Goal: Ask a question

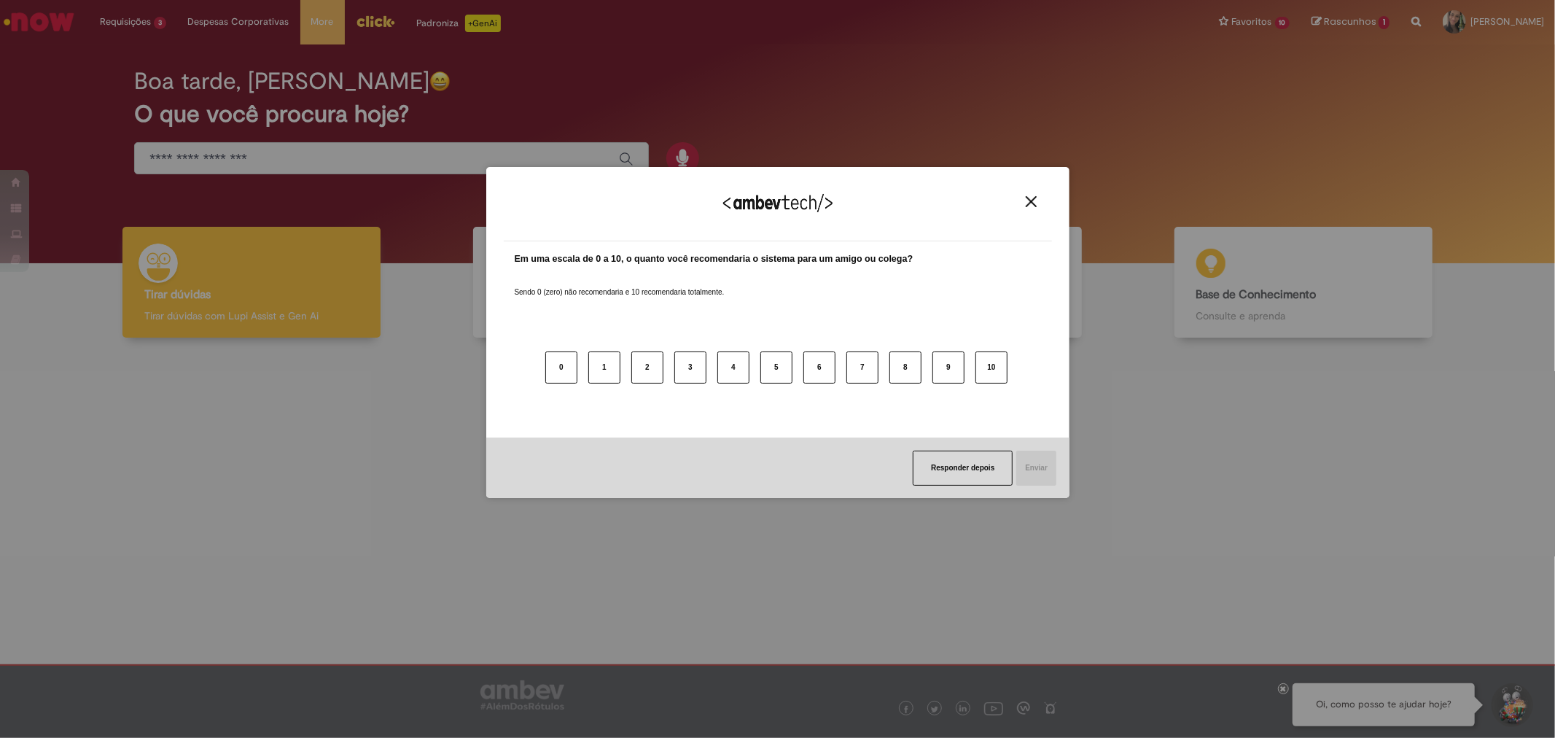
click at [1030, 200] on img "Close" at bounding box center [1031, 201] width 11 height 11
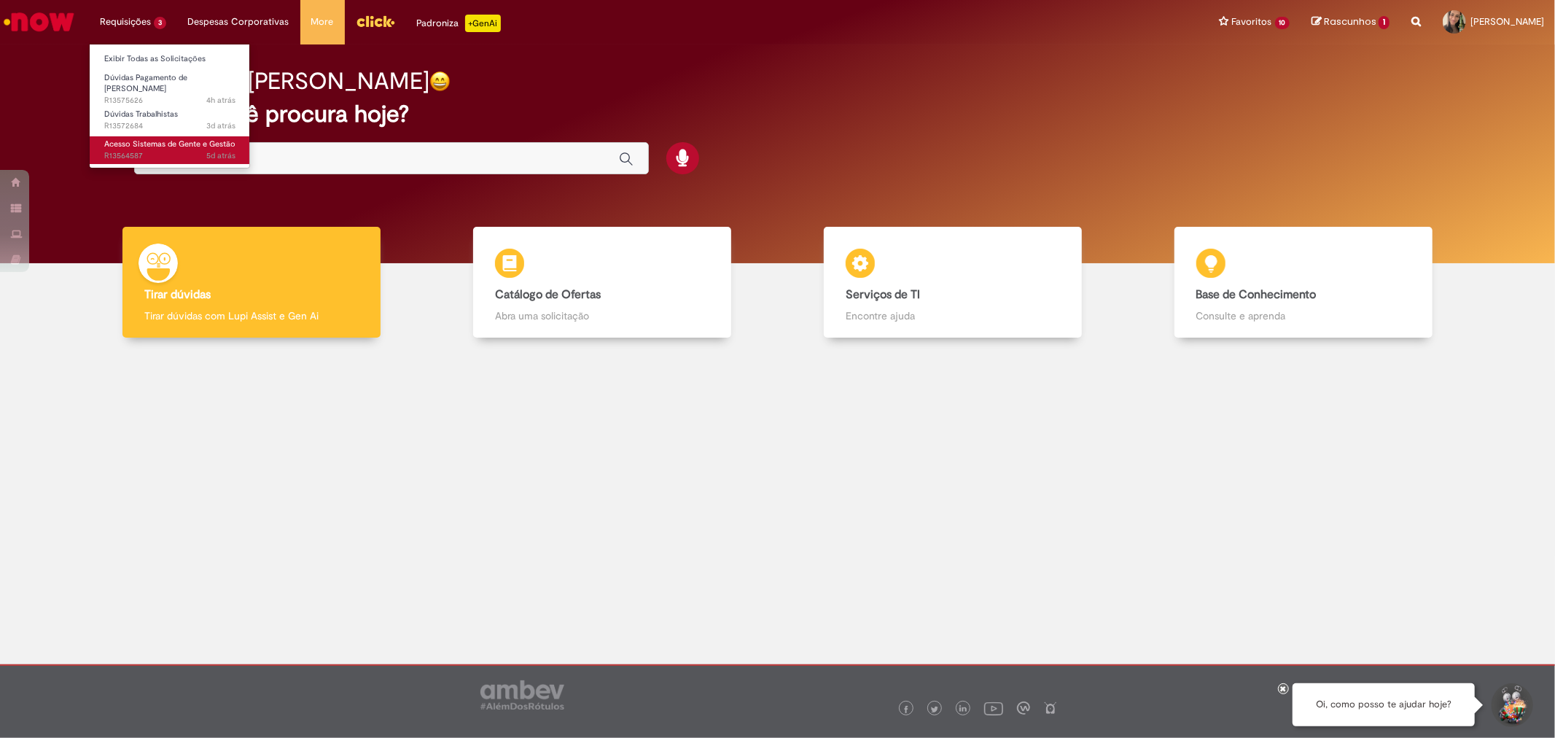
click at [121, 141] on span "Acesso Sistemas de Gente e Gestão" at bounding box center [169, 143] width 131 height 11
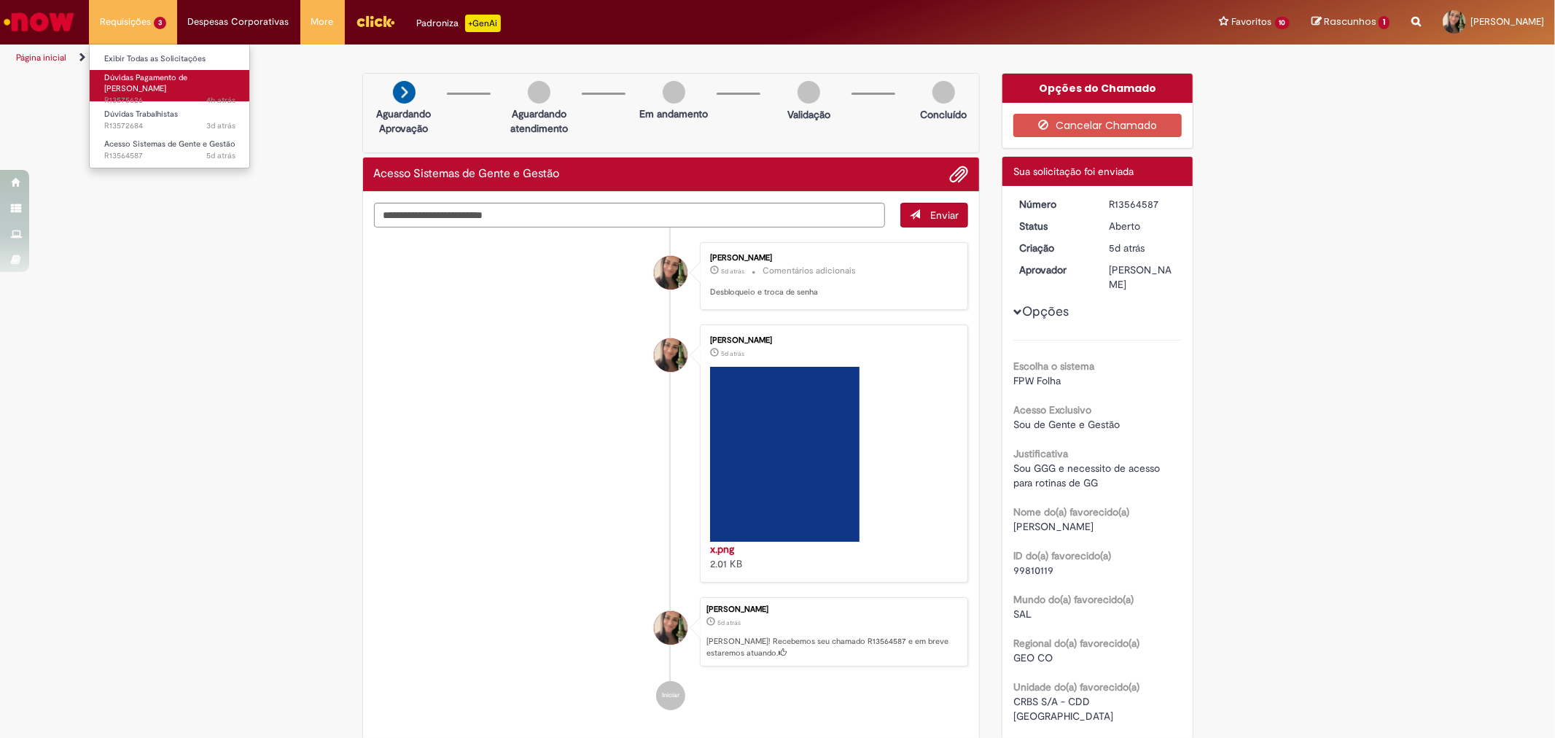
click at [146, 81] on span "Dúvidas Pagamento de [PERSON_NAME]" at bounding box center [145, 83] width 83 height 23
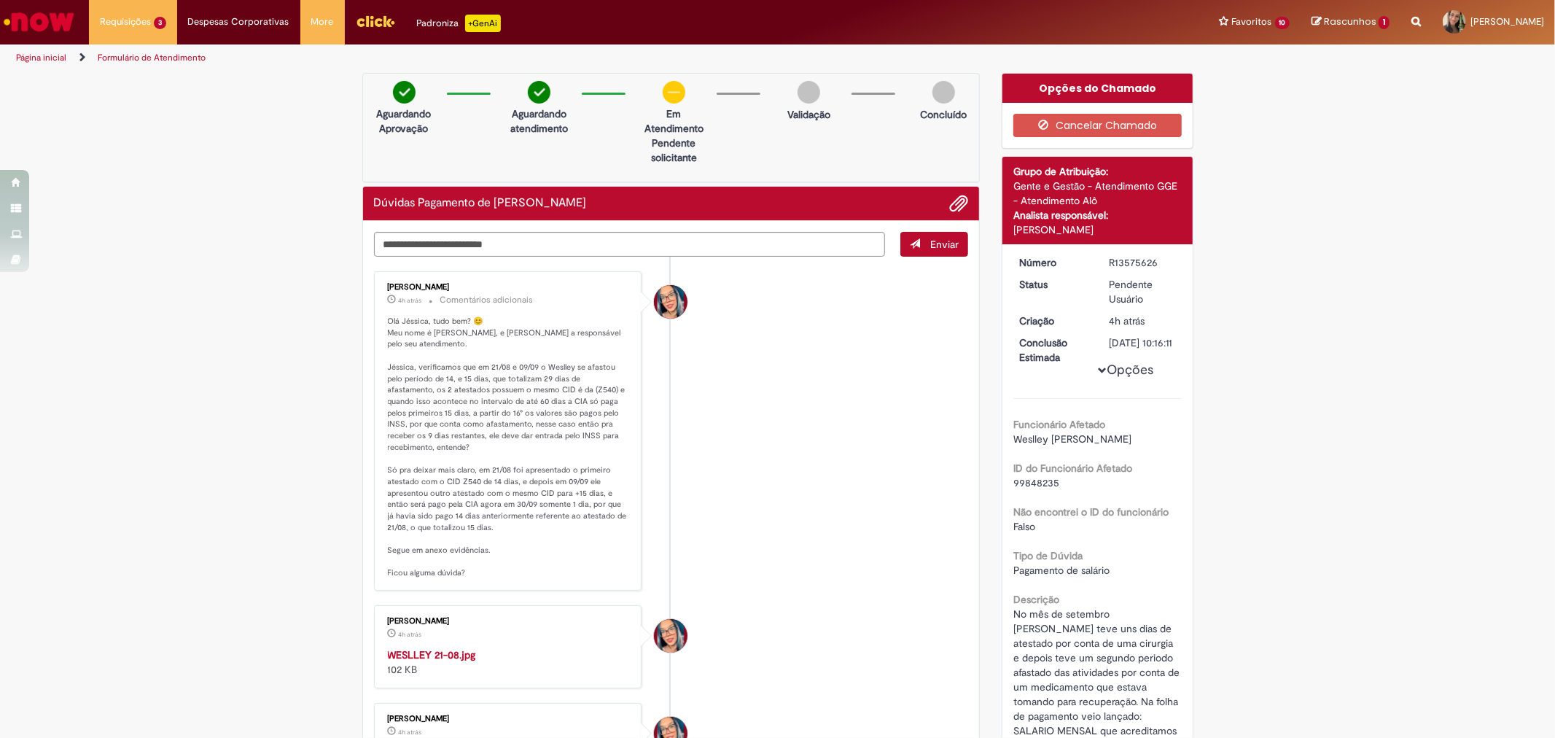
click at [936, 421] on li "[PERSON_NAME] 4h atrás 4 horas atrás Comentários adicionais" at bounding box center [671, 430] width 595 height 319
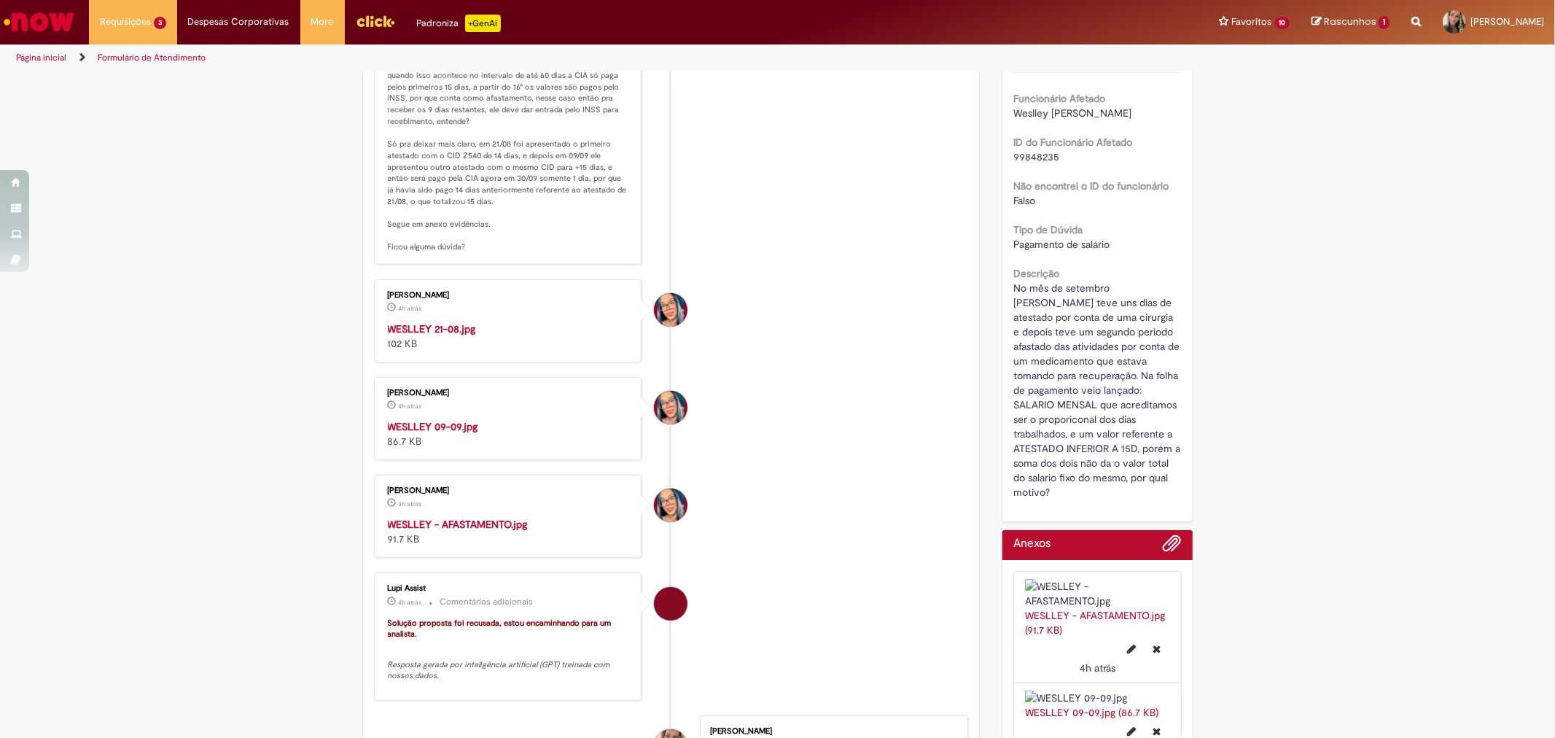
scroll to position [405, 0]
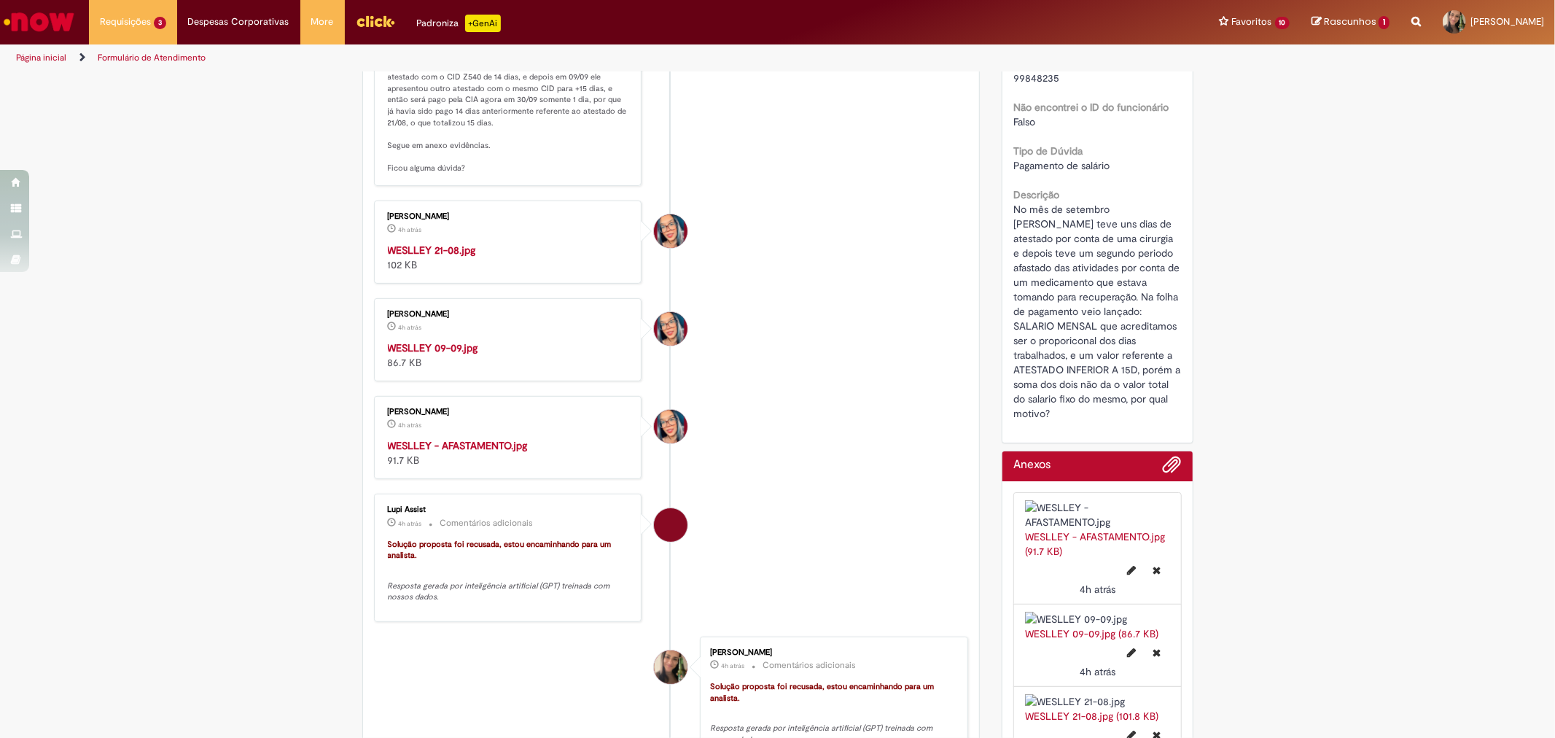
click at [476, 243] on img "Histórico de tíquete" at bounding box center [509, 243] width 243 height 0
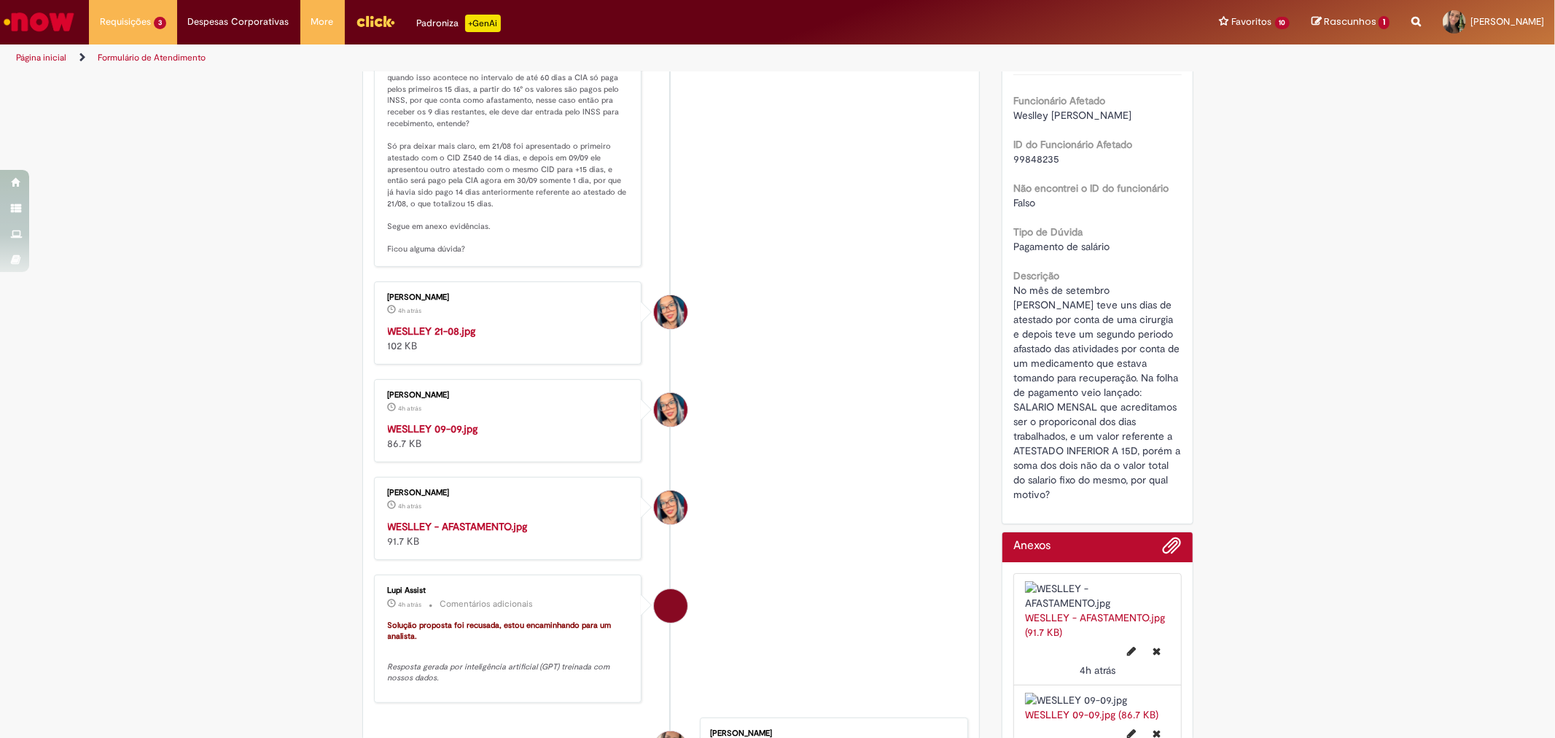
scroll to position [0, 0]
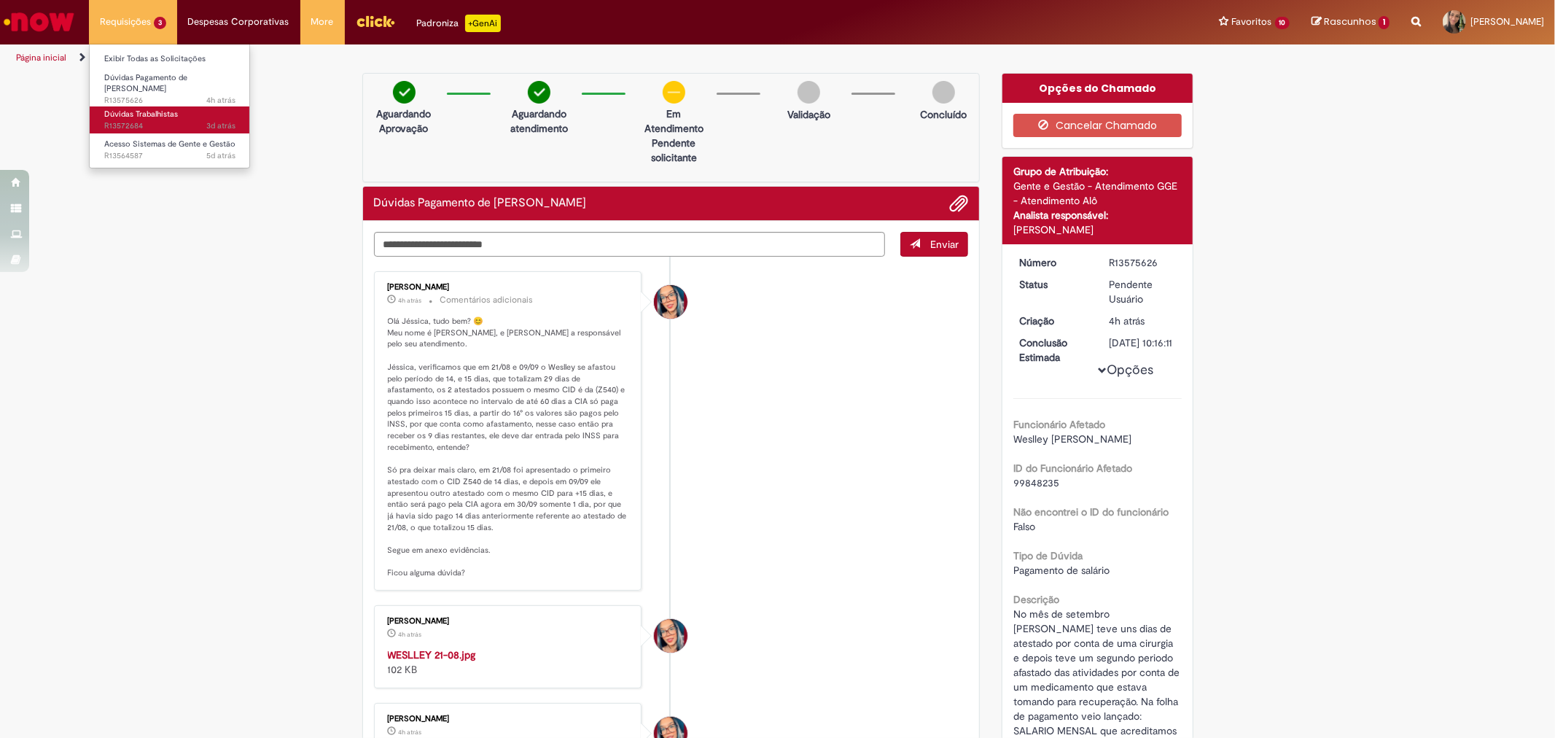
click at [163, 120] on span "3d atrás 3 dias atrás R13572684" at bounding box center [169, 126] width 131 height 12
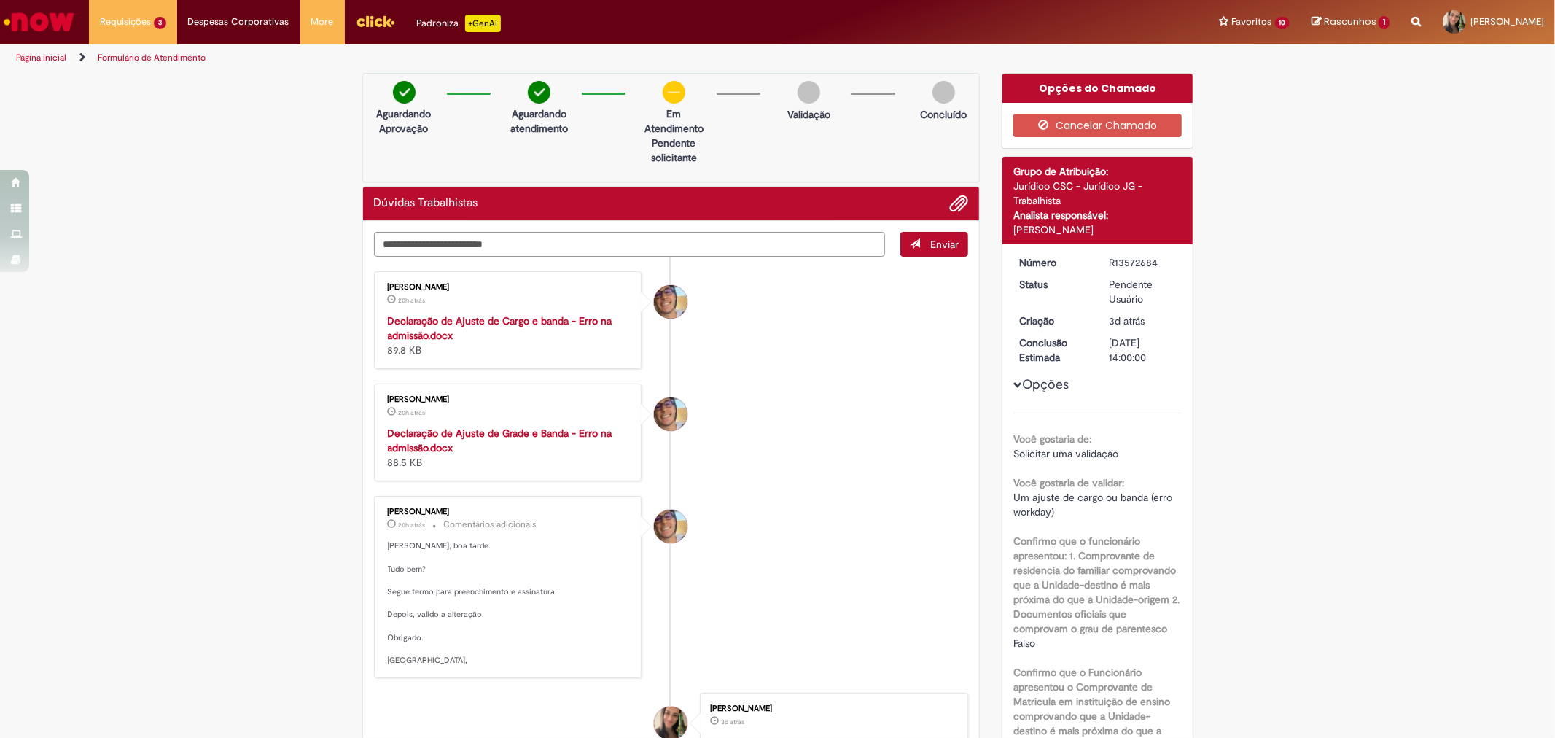
click at [480, 319] on strong "Declaração de Ajuste de Cargo e banda - Erro na admissão.docx" at bounding box center [500, 328] width 225 height 28
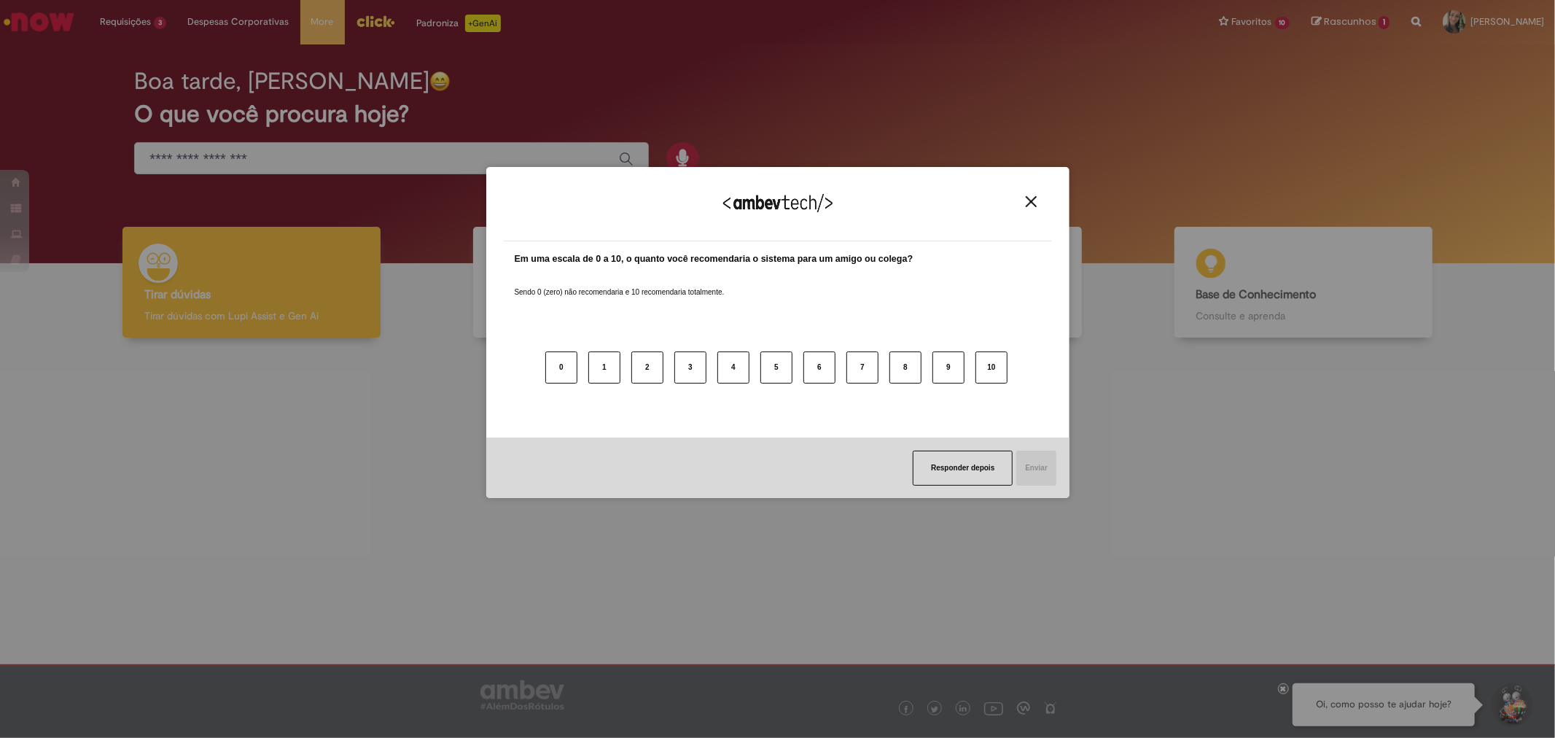
click at [1036, 203] on img "Close" at bounding box center [1031, 201] width 11 height 11
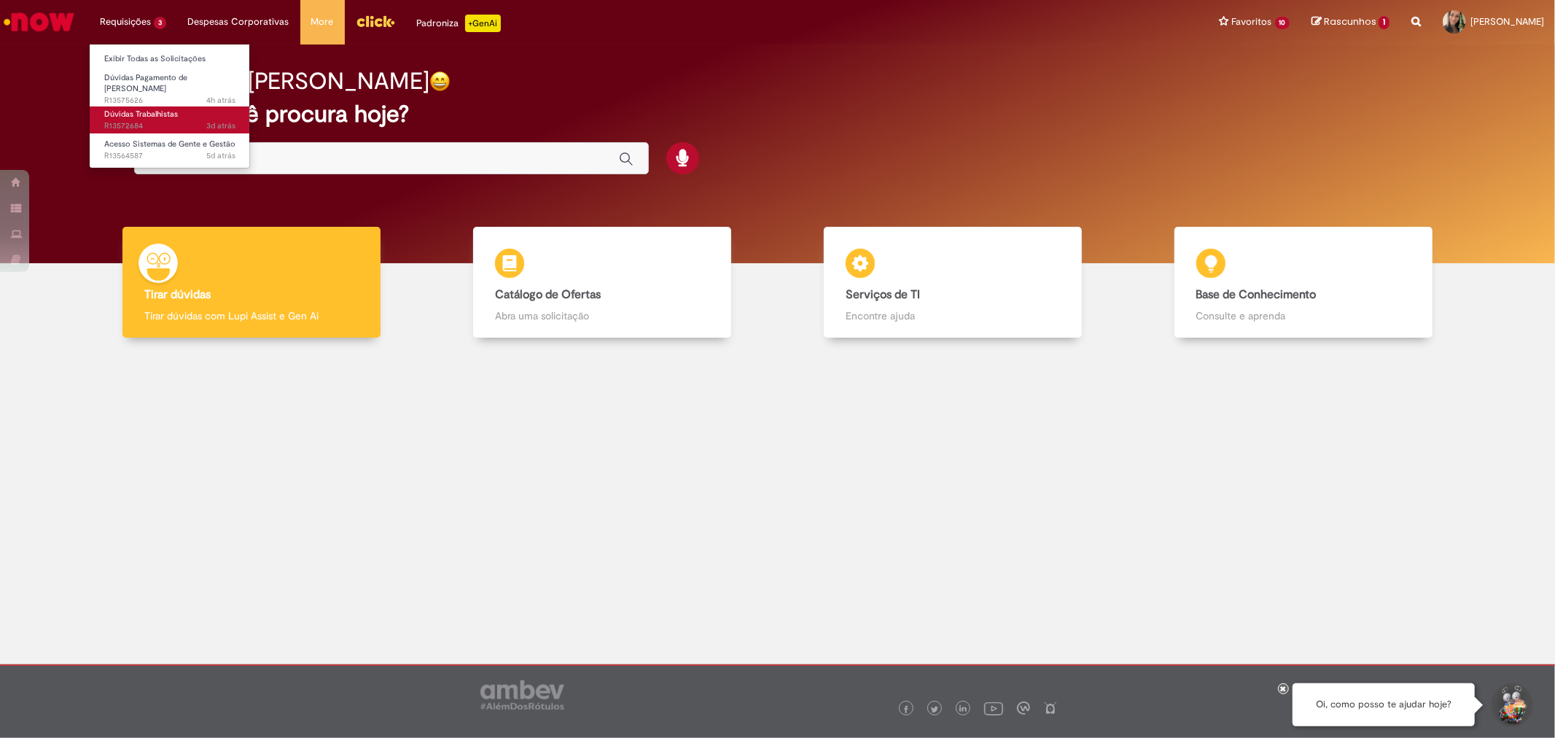
click at [137, 109] on span "Dúvidas Trabalhistas" at bounding box center [141, 114] width 74 height 11
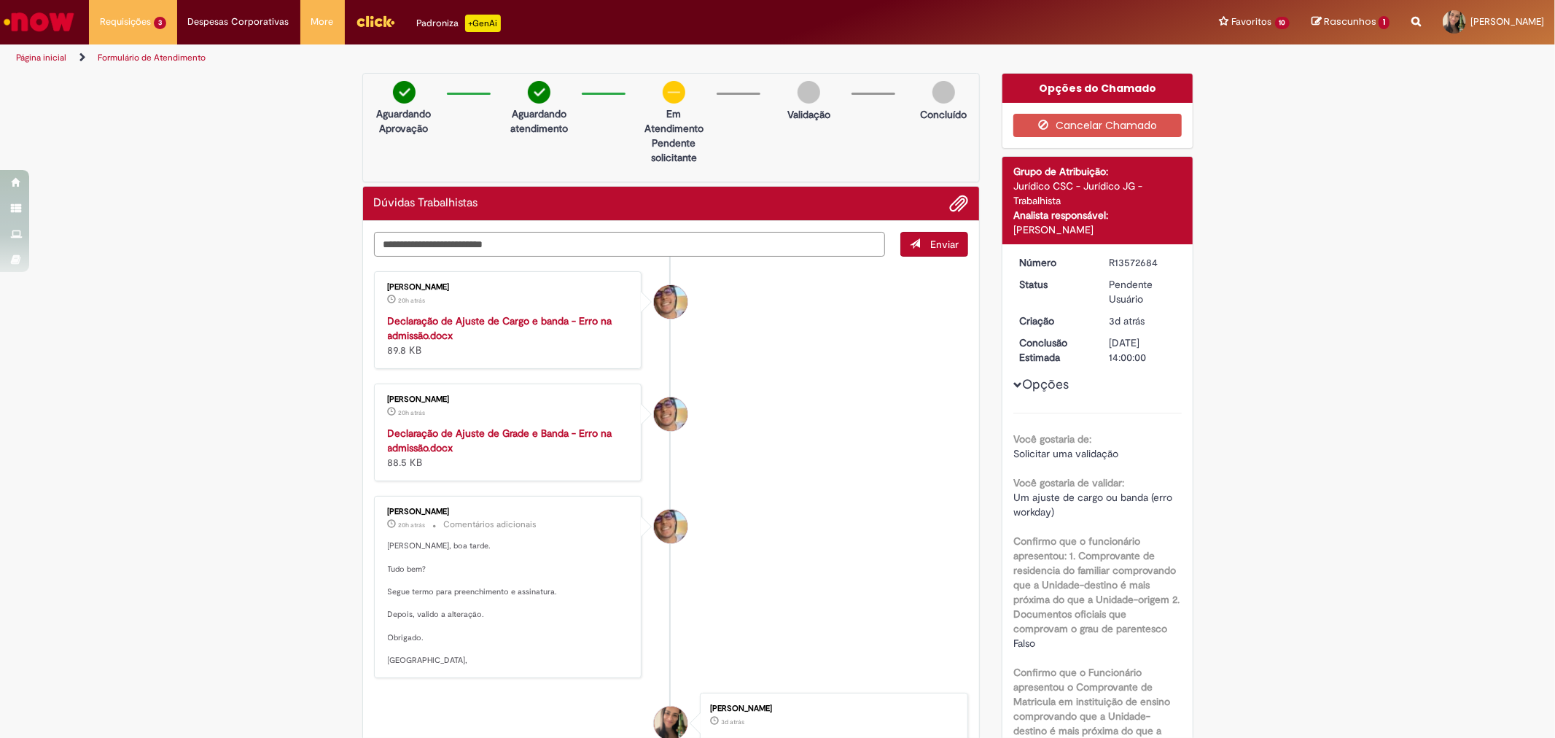
click at [707, 255] on textarea "Digite sua mensagem aqui..." at bounding box center [630, 244] width 512 height 25
type textarea "*"
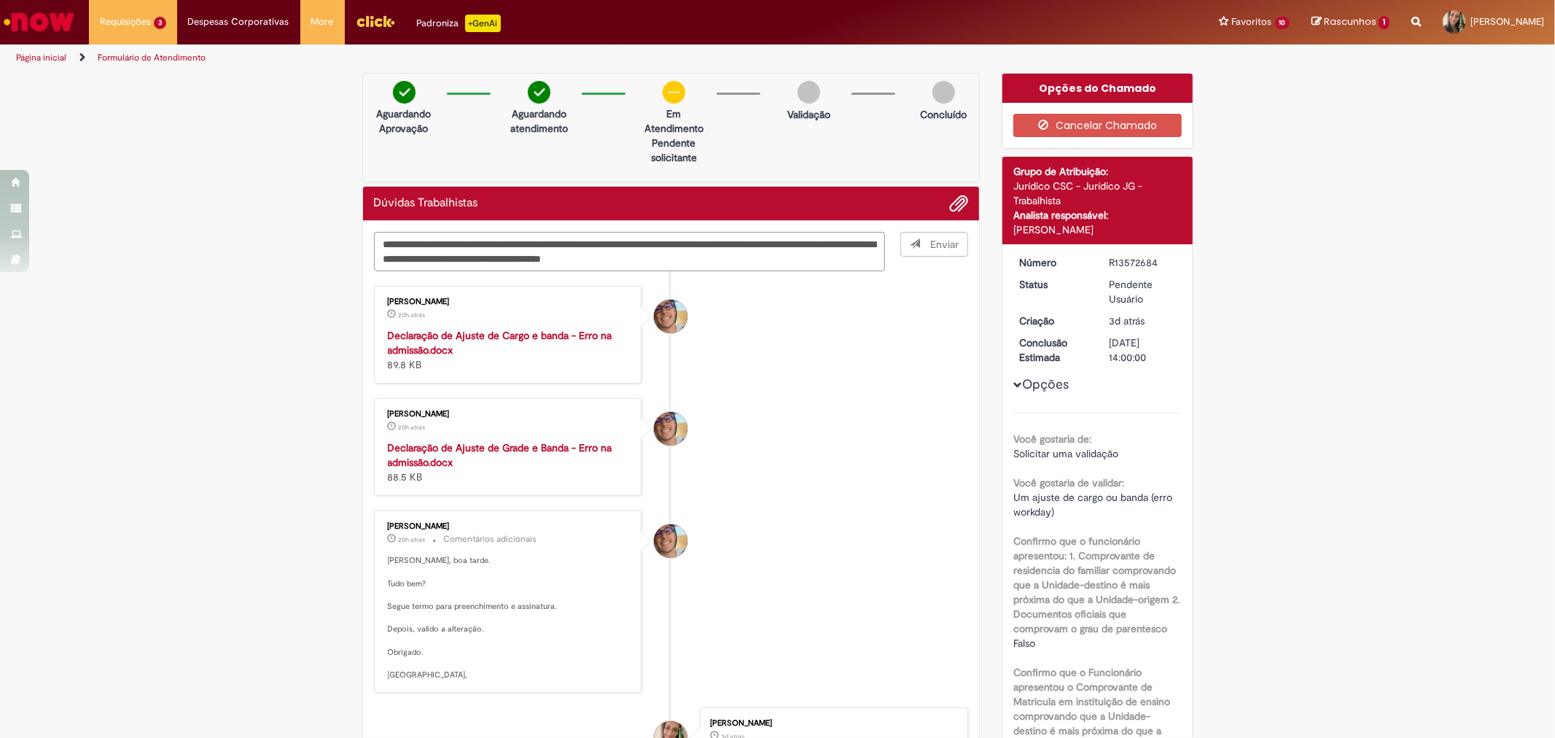
type textarea "**********"
